Goal: Information Seeking & Learning: Check status

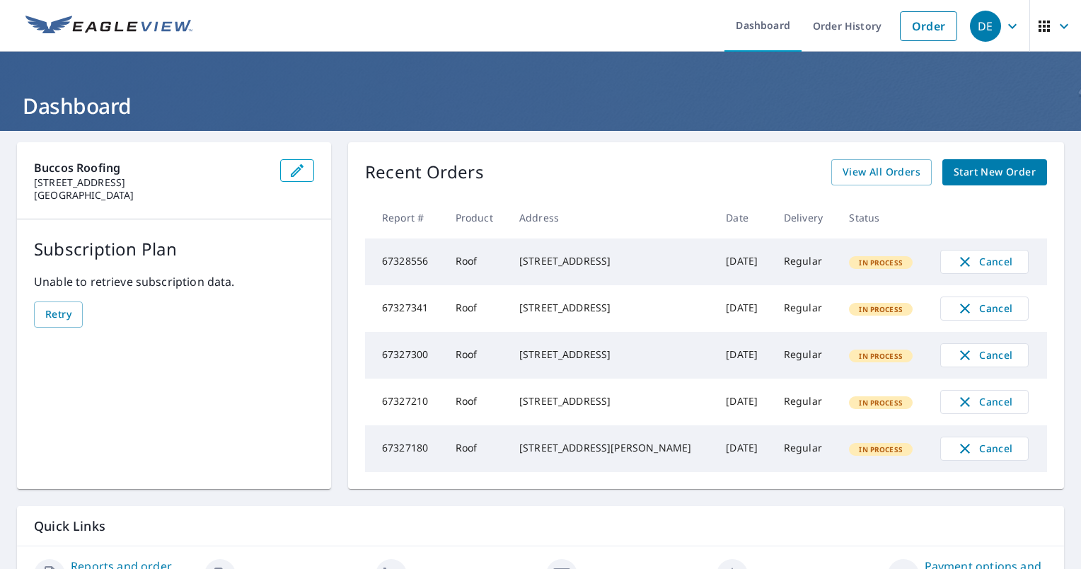
click at [886, 156] on div "Recent Orders View All Orders Start New Order Report # Product Address Date Del…" at bounding box center [706, 315] width 716 height 347
click at [889, 168] on span "View All Orders" at bounding box center [882, 172] width 78 height 18
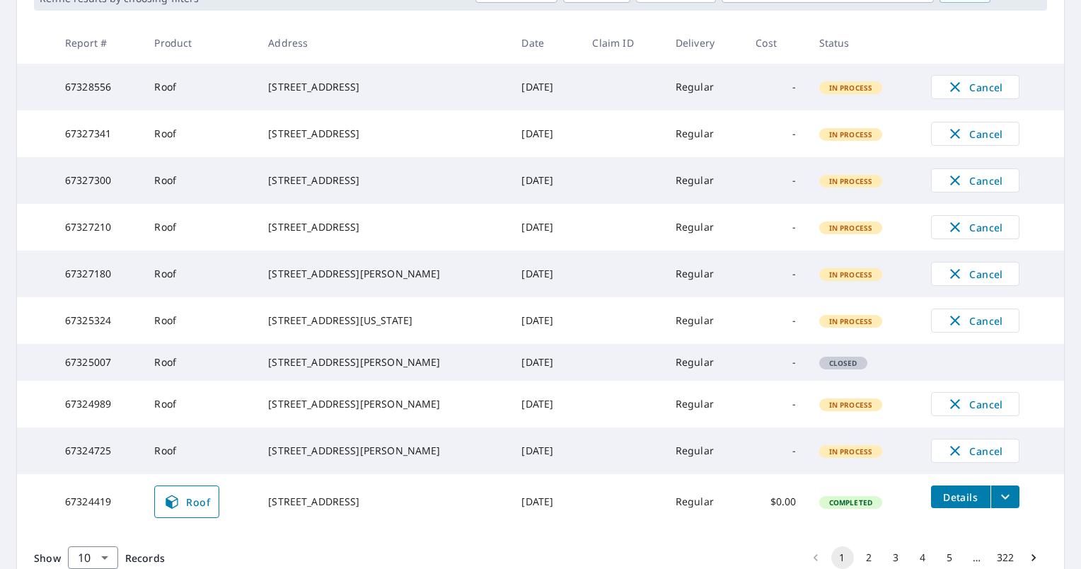
scroll to position [362, 0]
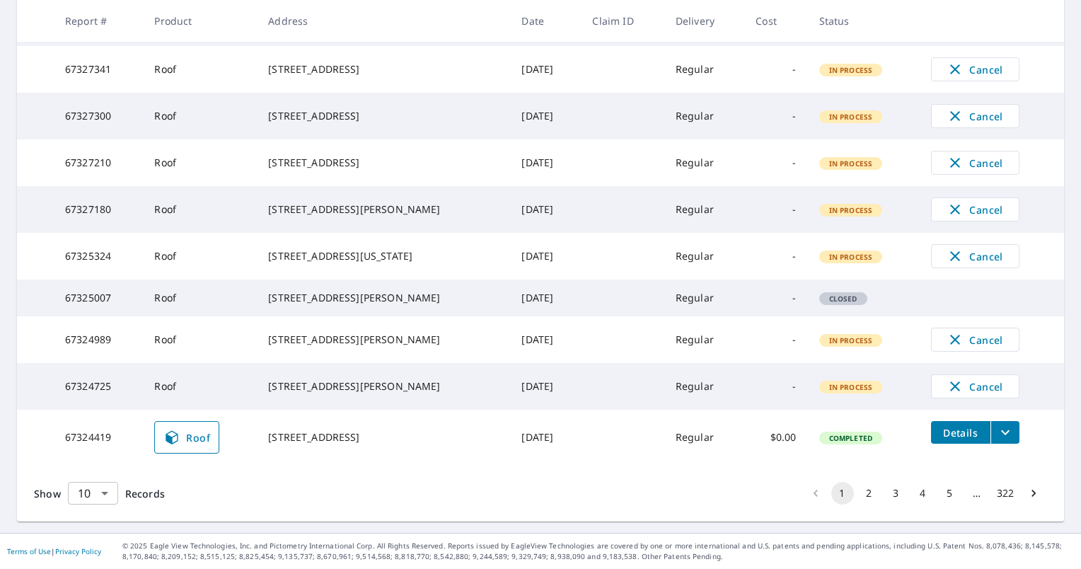
click at [97, 490] on body "DE DE Dashboard Order History Order DE Dashboard / Order History Order History …" at bounding box center [540, 284] width 1081 height 569
click at [91, 537] on li "100" at bounding box center [92, 538] width 50 height 25
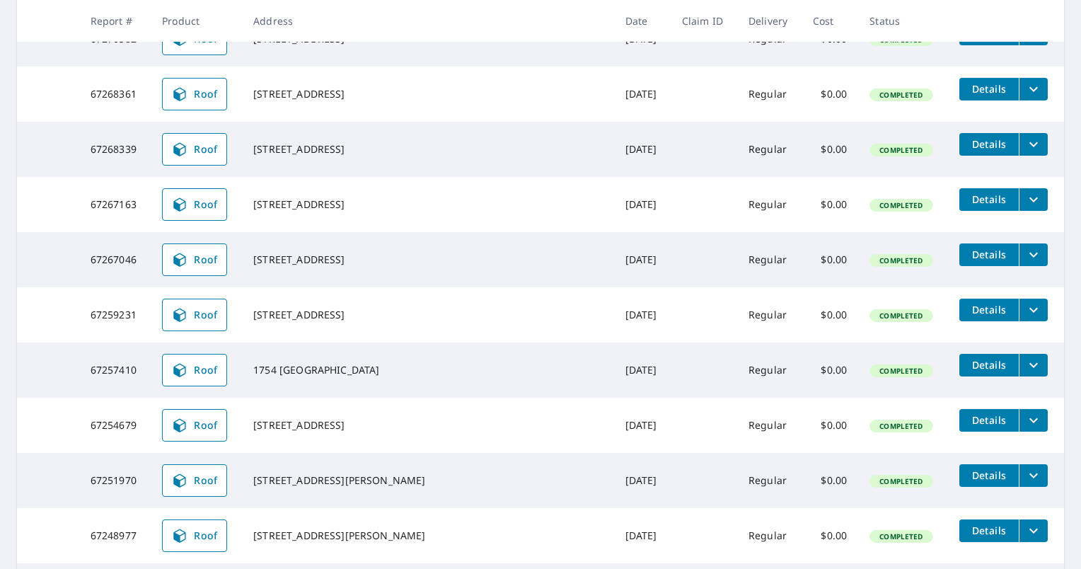
scroll to position [2514, 0]
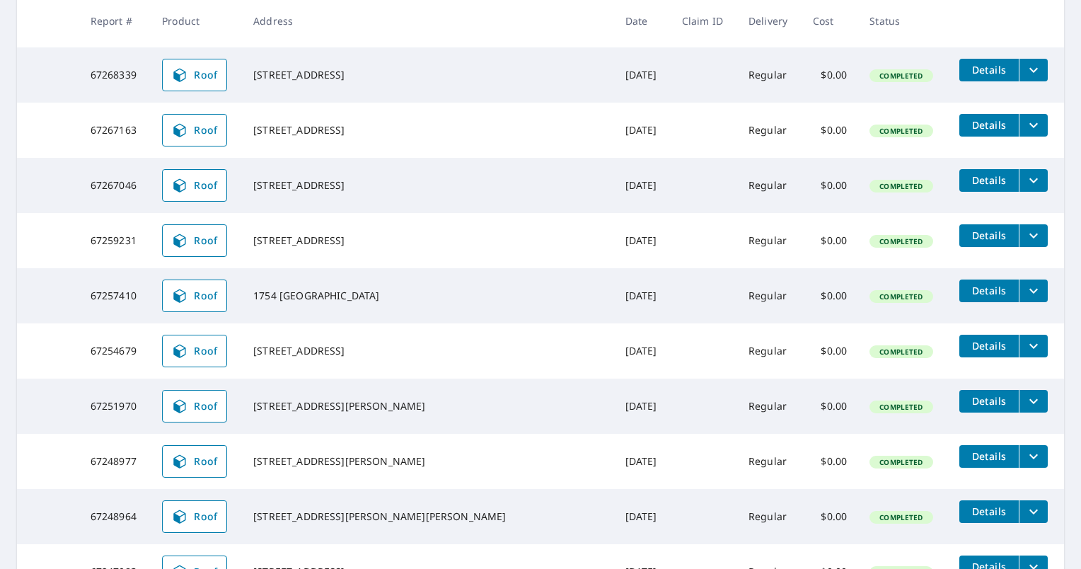
click at [192, 257] on link "Roof" at bounding box center [194, 240] width 65 height 33
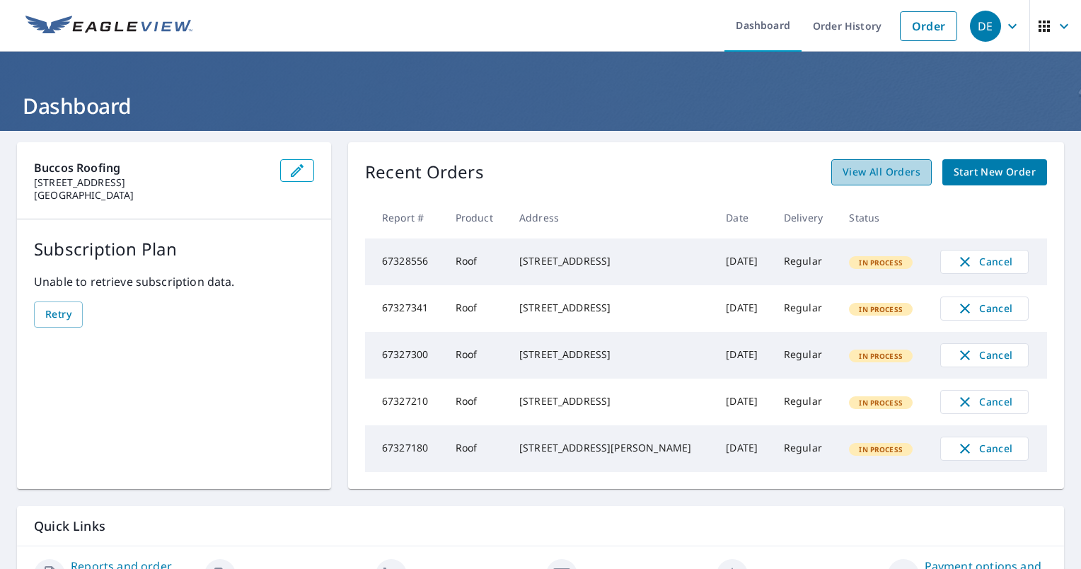
click at [911, 176] on link "View All Orders" at bounding box center [881, 172] width 100 height 26
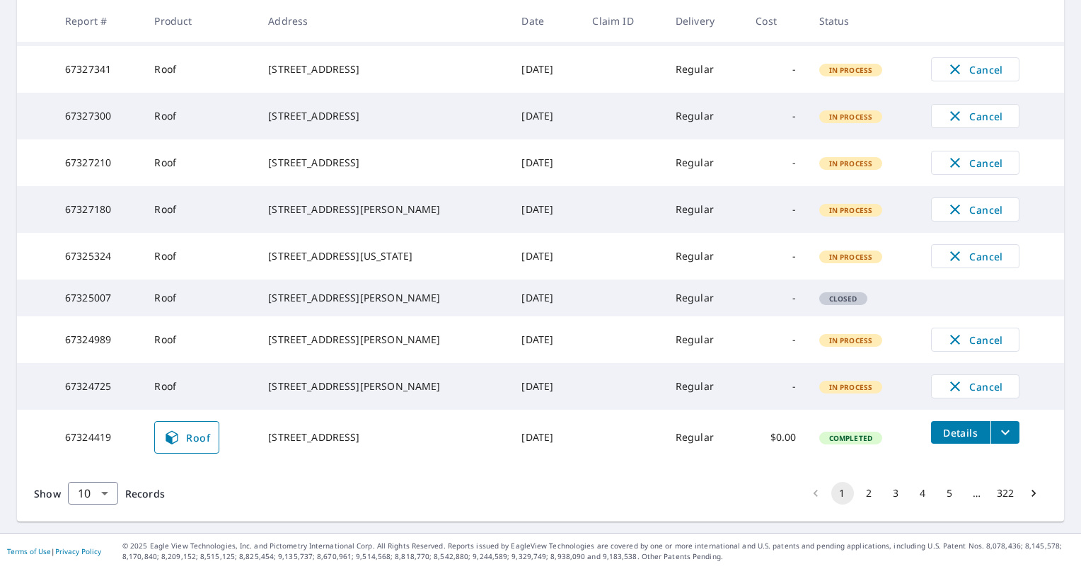
scroll to position [354, 0]
click at [104, 502] on body "DE DE Dashboard Order History Order DE Dashboard / Order History Order History …" at bounding box center [540, 284] width 1081 height 569
click at [114, 568] on html "DE DE Dashboard Order History Order DE Dashboard / Order History Order History …" at bounding box center [540, 284] width 1081 height 569
click at [93, 531] on li "100" at bounding box center [92, 538] width 50 height 25
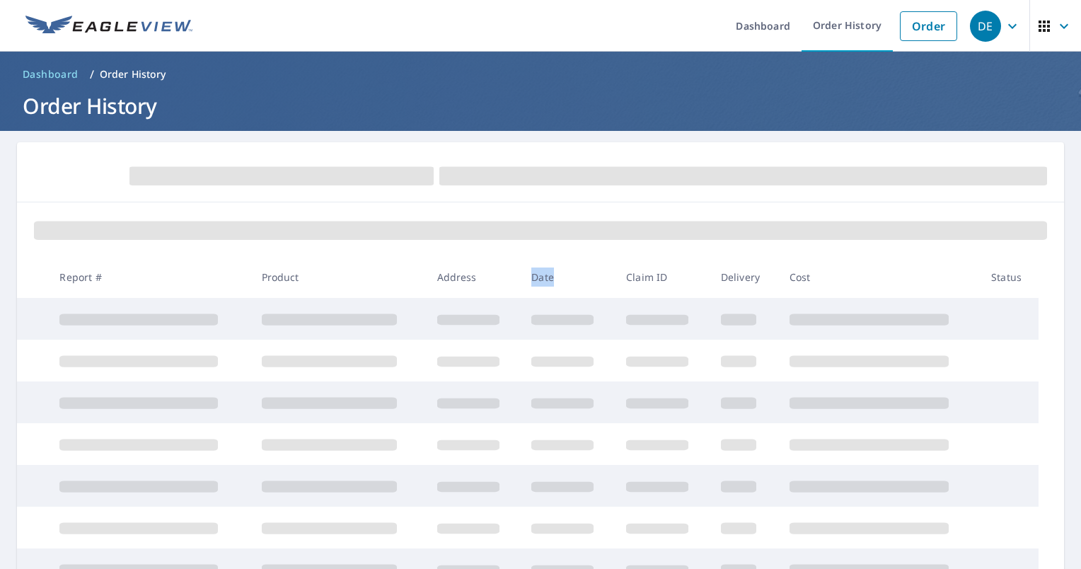
click at [529, 277] on th "Date" at bounding box center [567, 277] width 95 height 42
drag, startPoint x: 529, startPoint y: 277, endPoint x: 574, endPoint y: 279, distance: 44.6
click at [574, 279] on th "Date" at bounding box center [567, 277] width 95 height 42
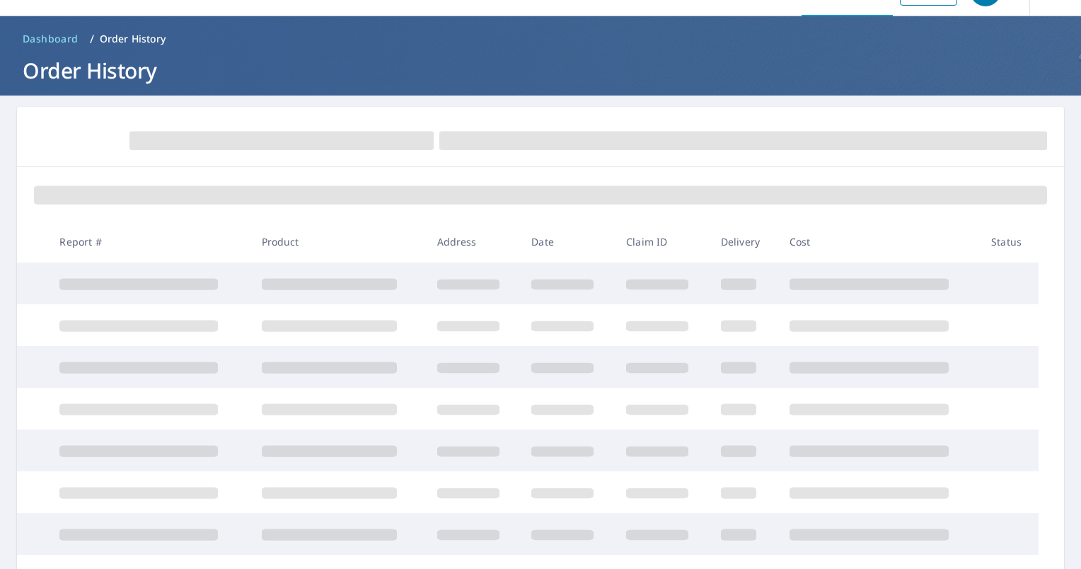
scroll to position [71, 0]
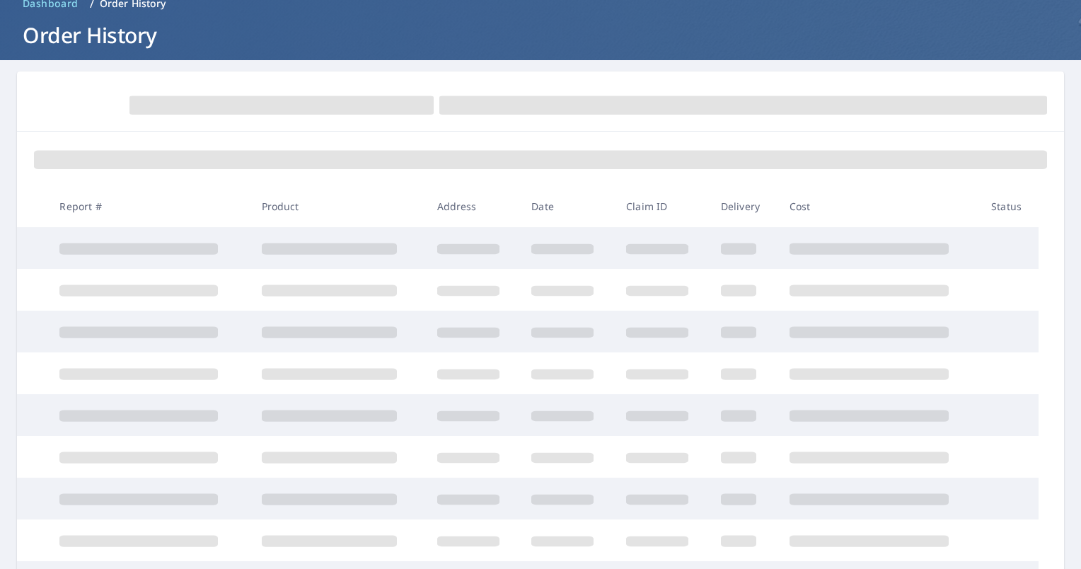
click at [1042, 198] on th at bounding box center [1051, 206] width 25 height 42
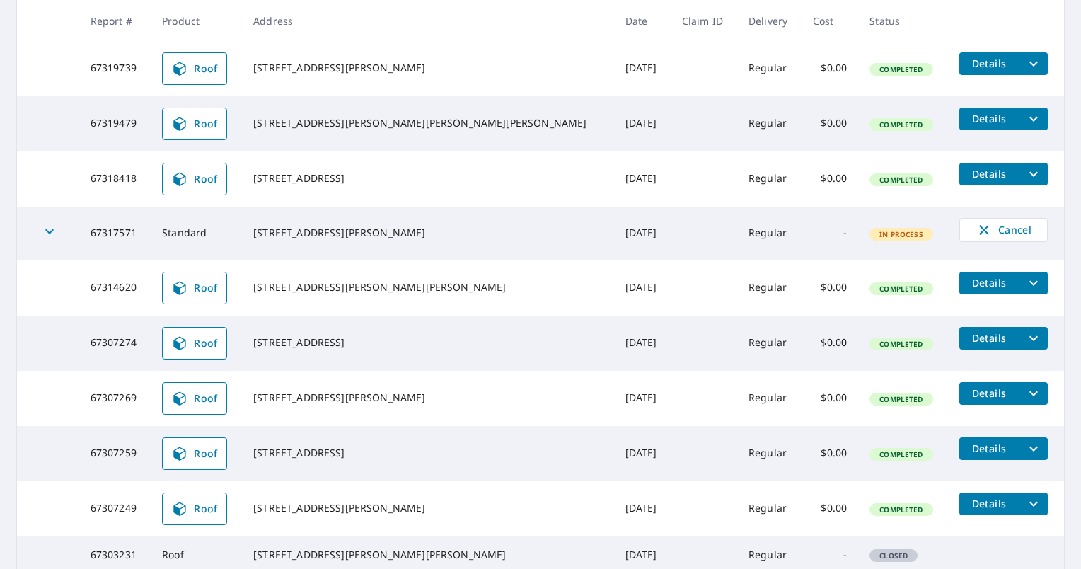
scroll to position [1132, 0]
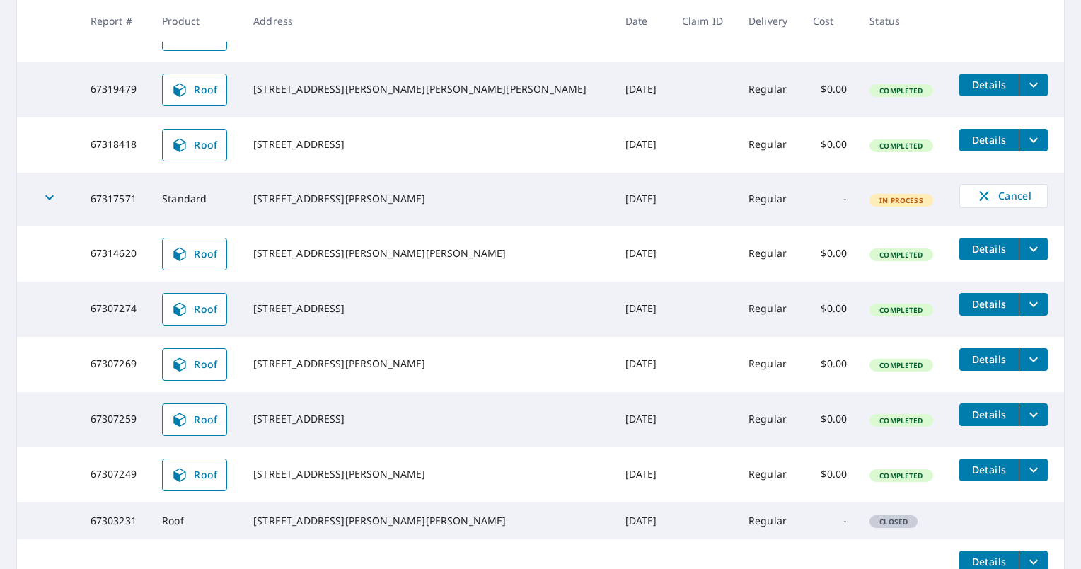
click at [226, 226] on td "Standard" at bounding box center [196, 200] width 91 height 54
click at [45, 337] on td at bounding box center [48, 309] width 62 height 55
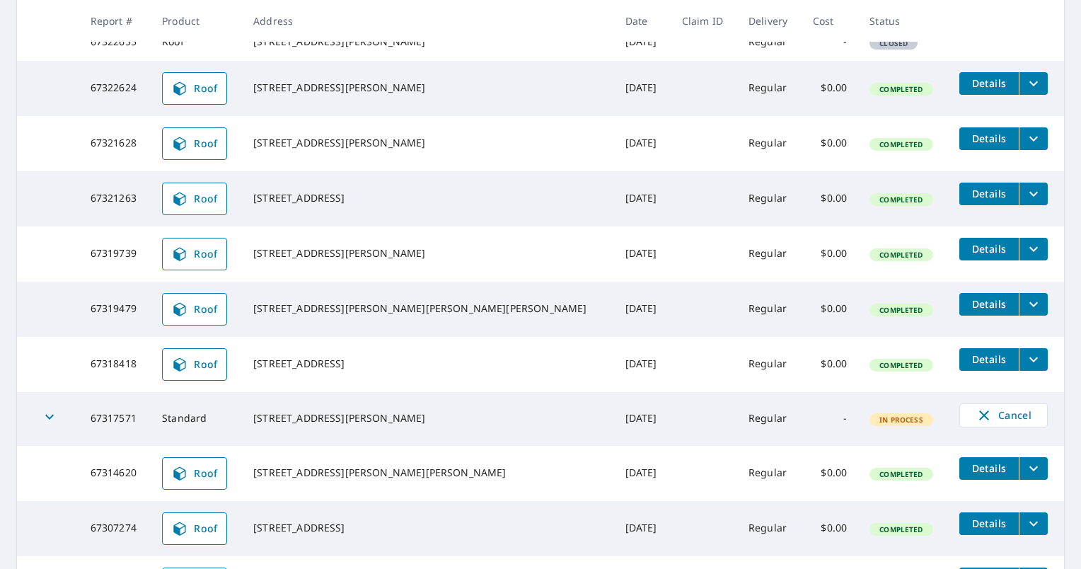
scroll to position [1061, 0]
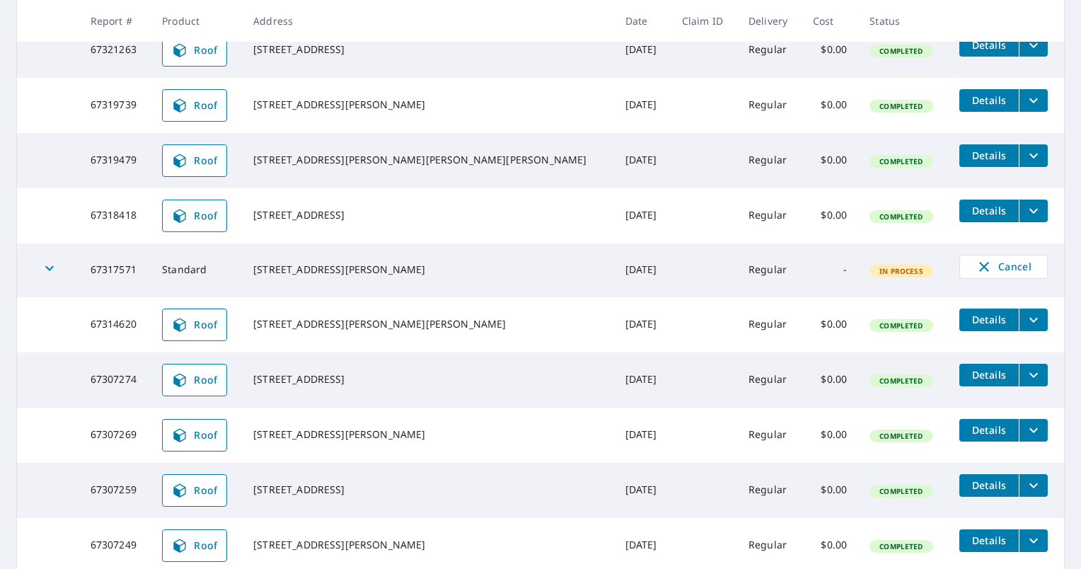
drag, startPoint x: 293, startPoint y: 325, endPoint x: 415, endPoint y: 340, distance: 122.5
click at [415, 277] on div "[STREET_ADDRESS][PERSON_NAME]" at bounding box center [427, 269] width 349 height 14
drag, startPoint x: 415, startPoint y: 340, endPoint x: 499, endPoint y: 339, distance: 84.9
click at [614, 297] on td "[DATE]" at bounding box center [642, 270] width 57 height 54
drag, startPoint x: 499, startPoint y: 339, endPoint x: 613, endPoint y: 337, distance: 113.2
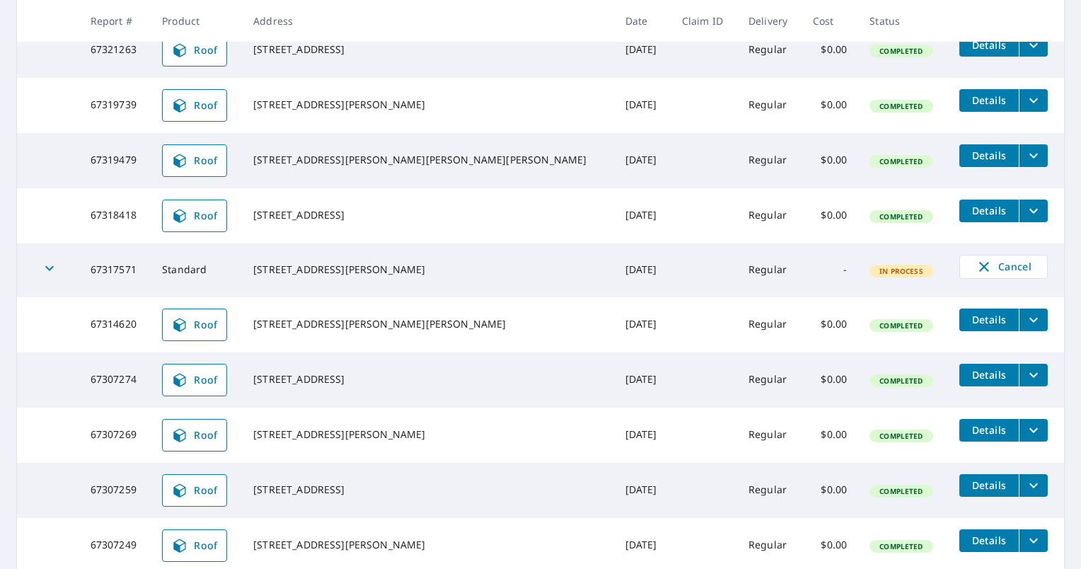
click at [671, 297] on td at bounding box center [704, 270] width 66 height 54
drag, startPoint x: 526, startPoint y: 334, endPoint x: 534, endPoint y: 334, distance: 7.8
click at [614, 297] on td "[DATE]" at bounding box center [642, 270] width 57 height 54
drag, startPoint x: 534, startPoint y: 334, endPoint x: 562, endPoint y: 334, distance: 28.3
click at [614, 297] on td "[DATE]" at bounding box center [642, 270] width 57 height 54
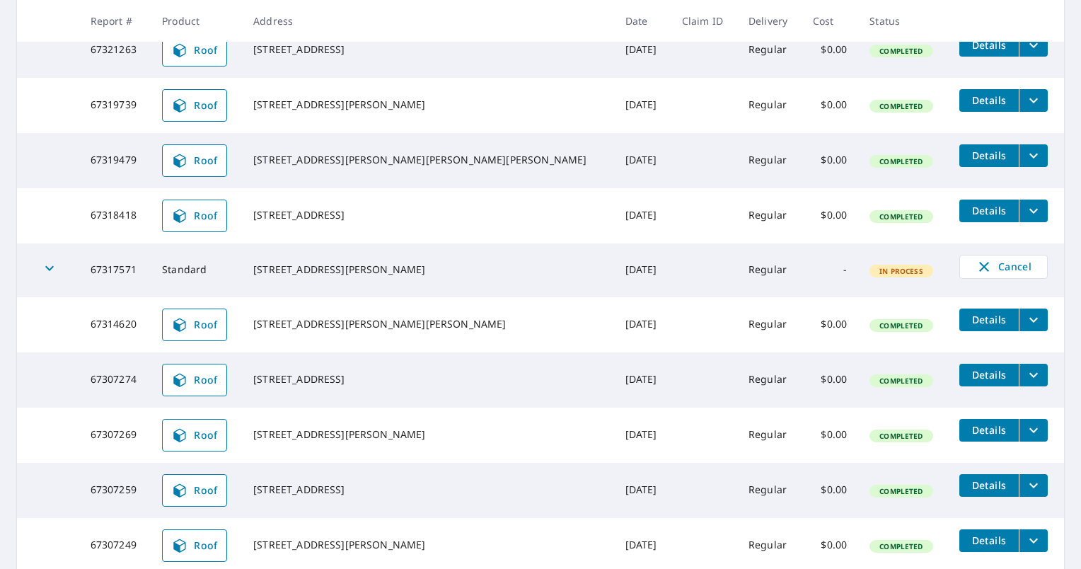
drag, startPoint x: 546, startPoint y: 332, endPoint x: 456, endPoint y: 334, distance: 90.6
click at [456, 297] on tr "67317571 Standard [STREET_ADDRESS][PERSON_NAME] [DATE] Regular - In Process Can…" at bounding box center [540, 270] width 1047 height 54
drag, startPoint x: 456, startPoint y: 334, endPoint x: 476, endPoint y: 342, distance: 22.2
click at [476, 297] on td "[STREET_ADDRESS][PERSON_NAME]" at bounding box center [427, 270] width 371 height 54
click at [214, 297] on td "Standard" at bounding box center [196, 270] width 91 height 54
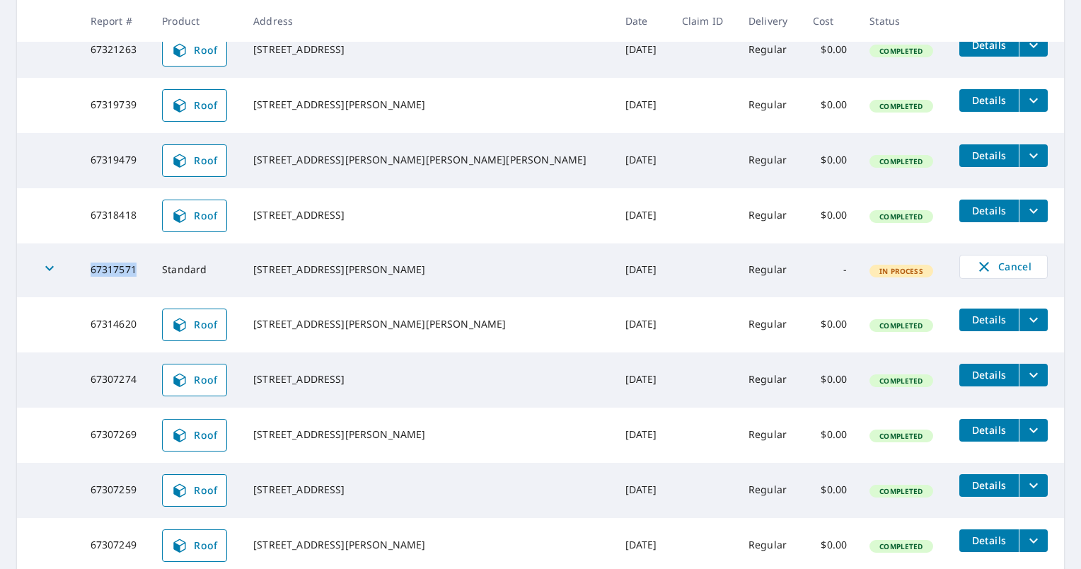
drag, startPoint x: 99, startPoint y: 333, endPoint x: 150, endPoint y: 333, distance: 50.9
click at [150, 297] on td "67317571" at bounding box center [114, 270] width 71 height 54
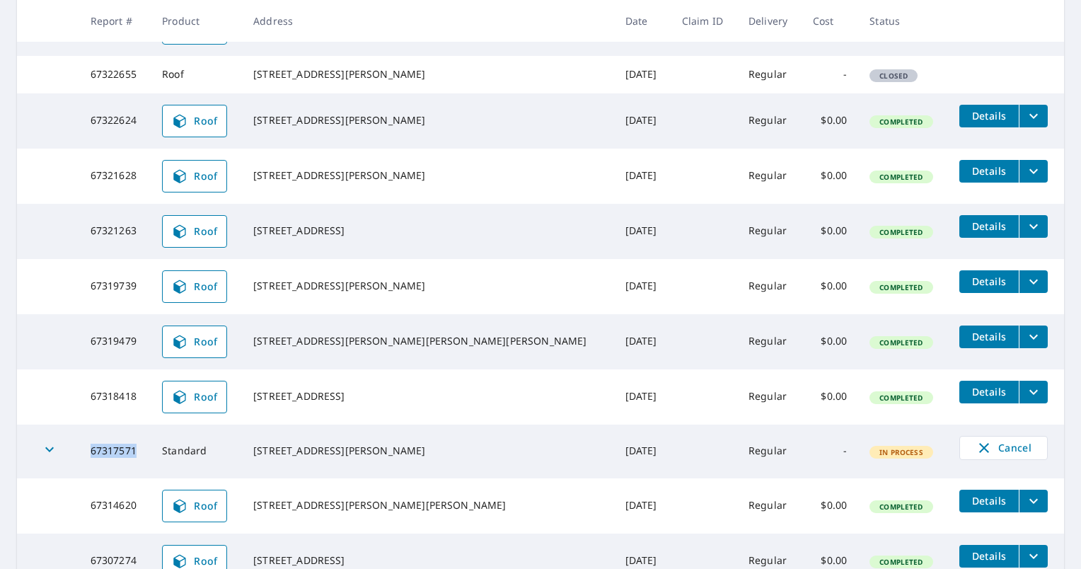
scroll to position [990, 0]
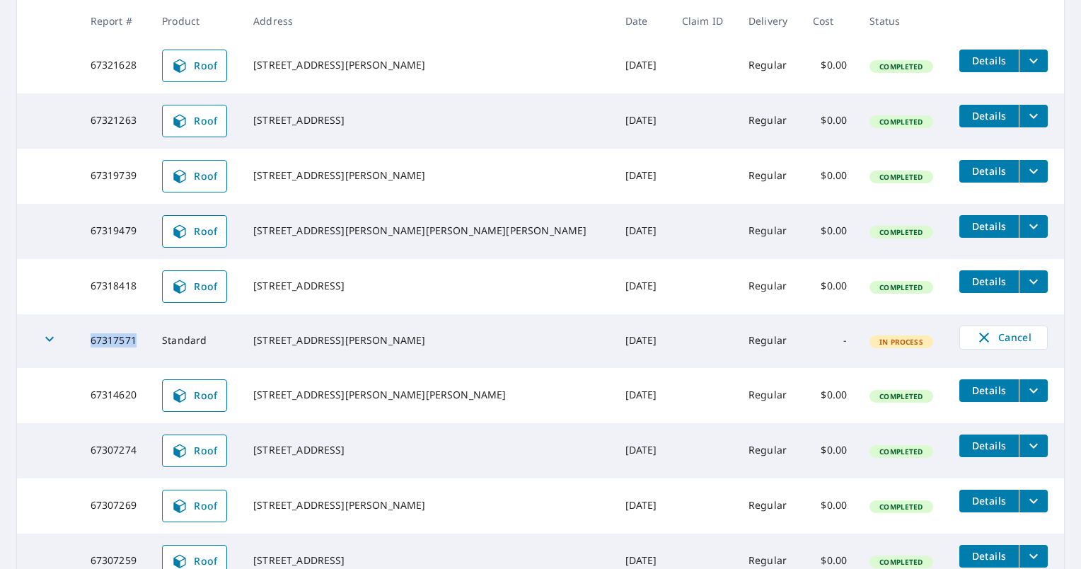
click at [151, 368] on td "67317571" at bounding box center [114, 341] width 71 height 54
drag, startPoint x: 501, startPoint y: 402, endPoint x: 557, endPoint y: 405, distance: 56.0
click at [614, 368] on td "[DATE]" at bounding box center [642, 341] width 57 height 54
drag, startPoint x: 555, startPoint y: 405, endPoint x: 529, endPoint y: 404, distance: 25.5
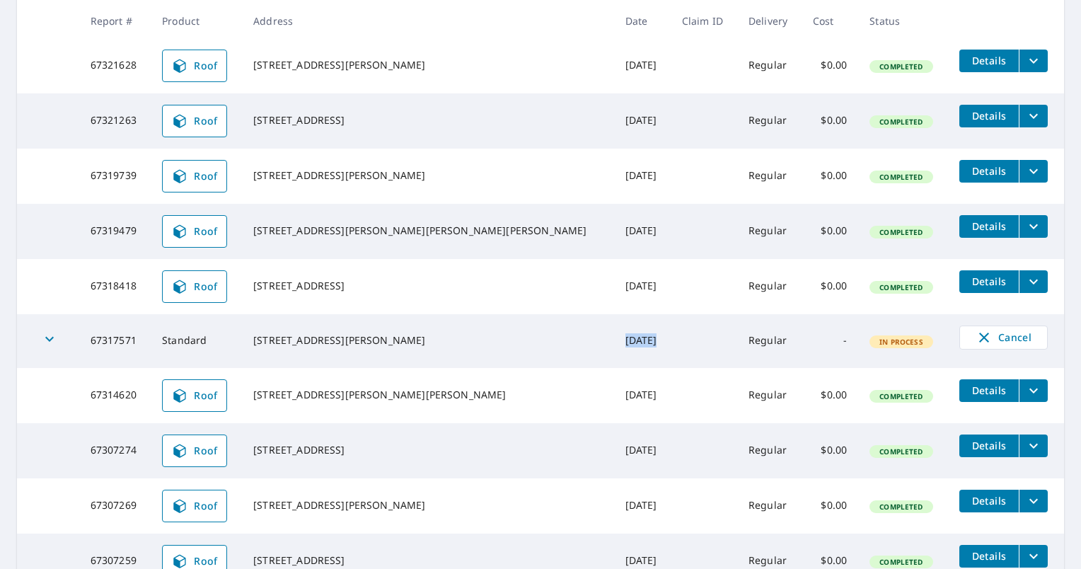
click at [614, 368] on td "[DATE]" at bounding box center [642, 341] width 57 height 54
drag, startPoint x: 558, startPoint y: 405, endPoint x: 487, endPoint y: 402, distance: 70.8
click at [614, 368] on td "[DATE]" at bounding box center [642, 341] width 57 height 54
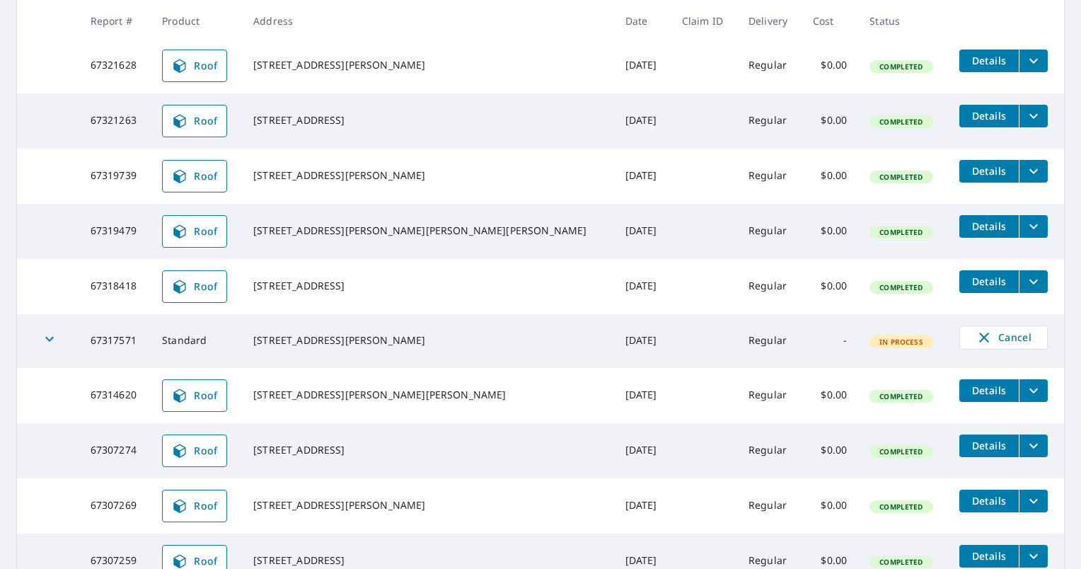
click at [485, 368] on td "[STREET_ADDRESS][PERSON_NAME]" at bounding box center [427, 341] width 371 height 54
drag, startPoint x: 98, startPoint y: 403, endPoint x: 557, endPoint y: 398, distance: 459.9
click at [557, 368] on tr "67317571 Standard [STREET_ADDRESS][PERSON_NAME] [DATE] Regular - In Process Can…" at bounding box center [540, 341] width 1047 height 54
click at [614, 368] on td "[DATE]" at bounding box center [642, 341] width 57 height 54
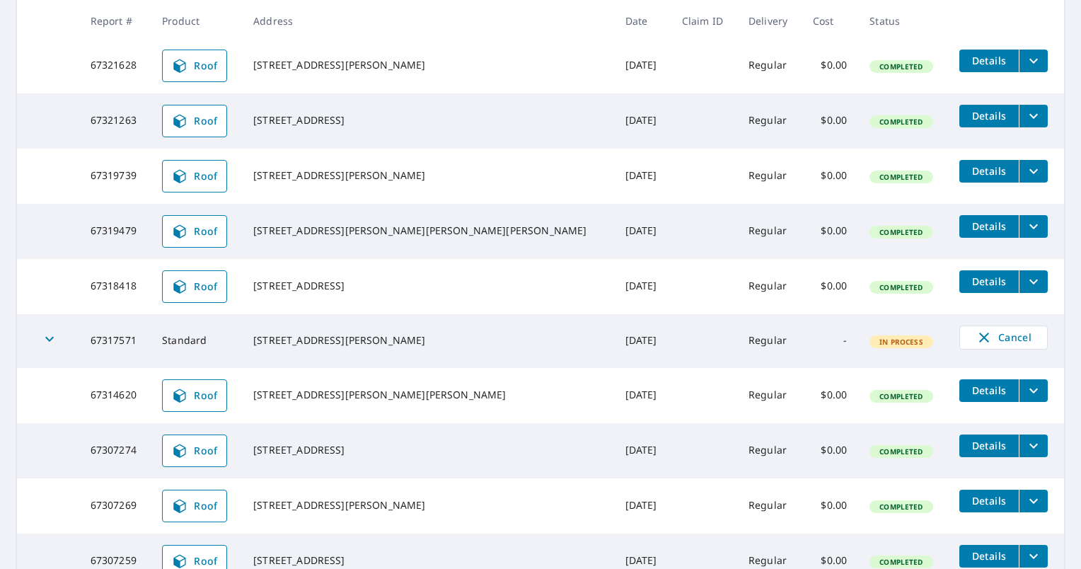
click at [614, 368] on td "[DATE]" at bounding box center [642, 341] width 57 height 54
drag, startPoint x: 292, startPoint y: 392, endPoint x: 402, endPoint y: 418, distance: 112.7
click at [402, 347] on div "[STREET_ADDRESS][PERSON_NAME]" at bounding box center [427, 340] width 349 height 14
copy div "[STREET_ADDRESS][PERSON_NAME]"
